Goal: Task Accomplishment & Management: Manage account settings

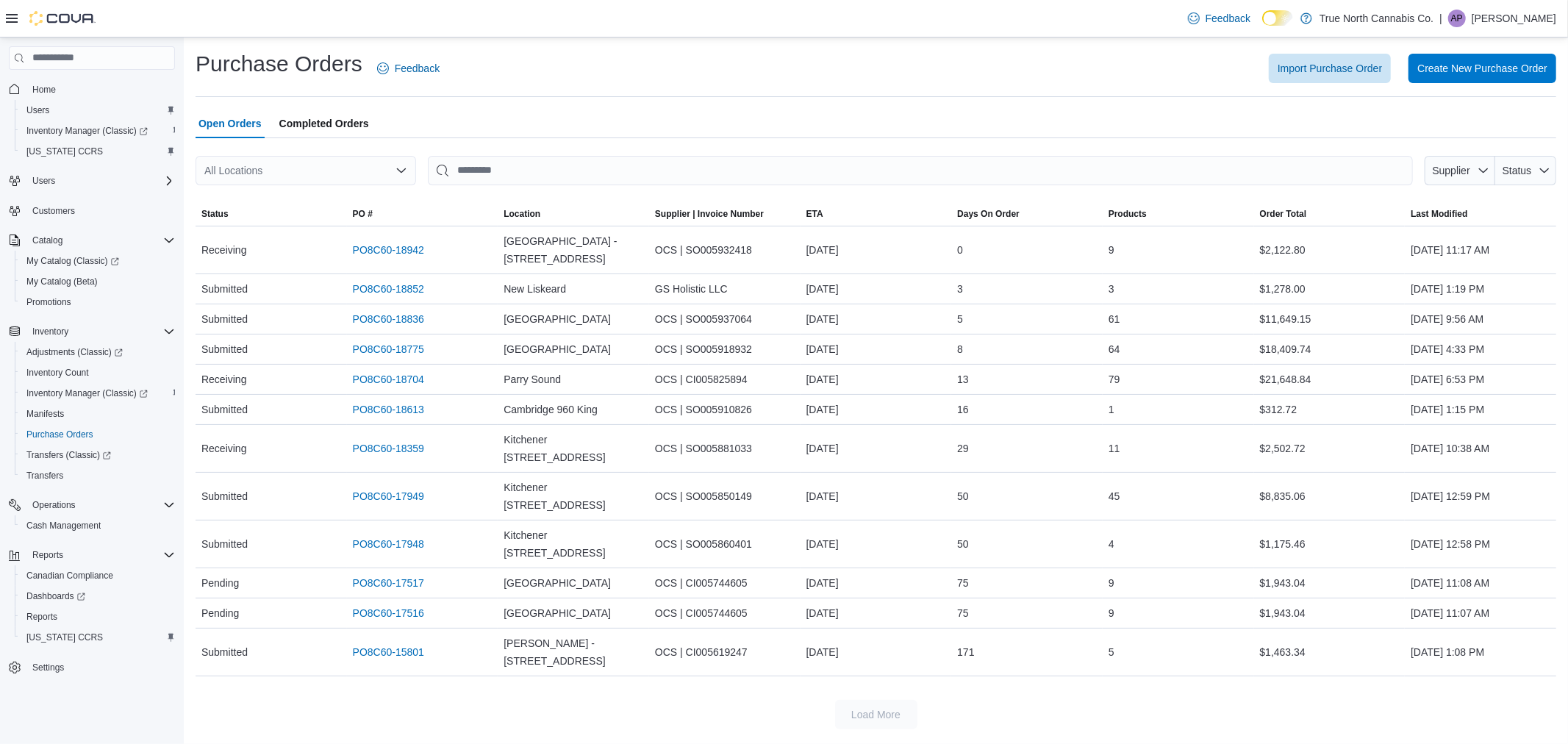
click at [1510, 19] on p "Alexis Pirie" at bounding box center [1514, 18] width 84 height 18
click at [1469, 139] on span "Sign Out" at bounding box center [1461, 146] width 39 height 15
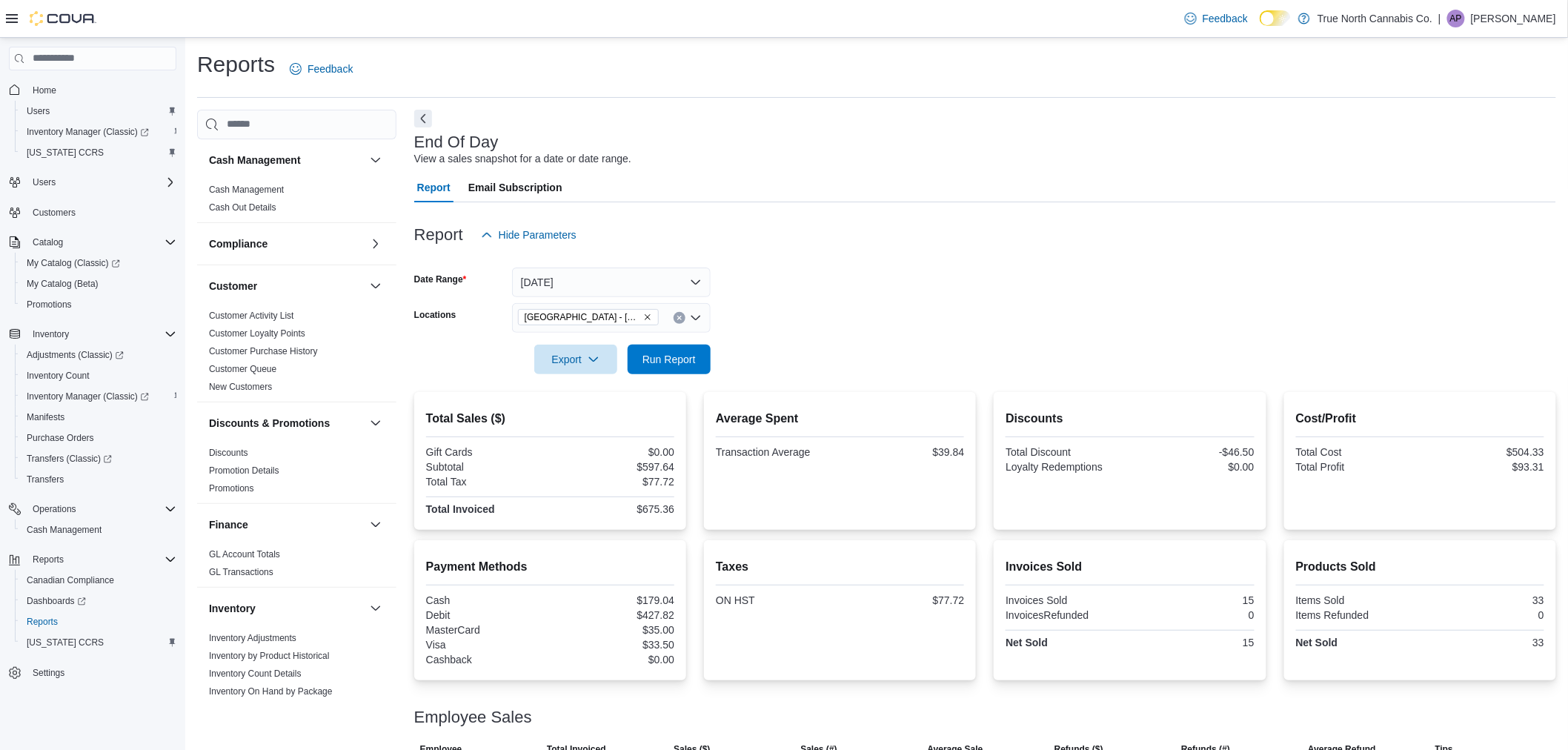
click at [1530, 26] on p "Alexis Pirie" at bounding box center [1514, 18] width 85 height 18
click at [1483, 143] on button "Sign Out" at bounding box center [1483, 146] width 136 height 24
